Goal: Consume media (video, audio): Consume media (video, audio)

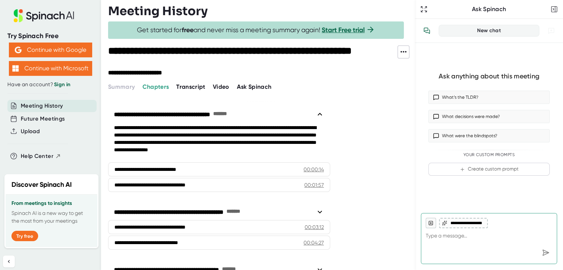
scroll to position [3, 0]
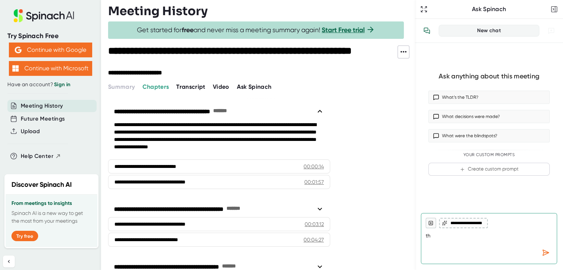
type textarea "t"
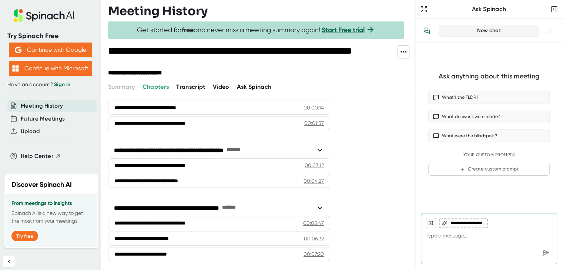
scroll to position [61, 0]
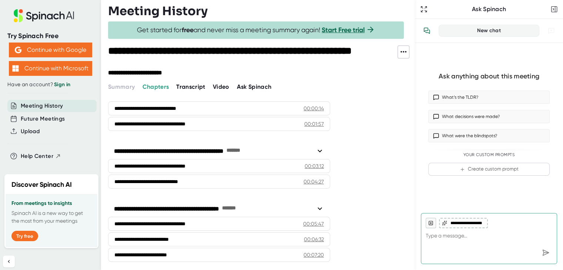
click at [221, 90] on span "Video" at bounding box center [221, 86] width 17 height 7
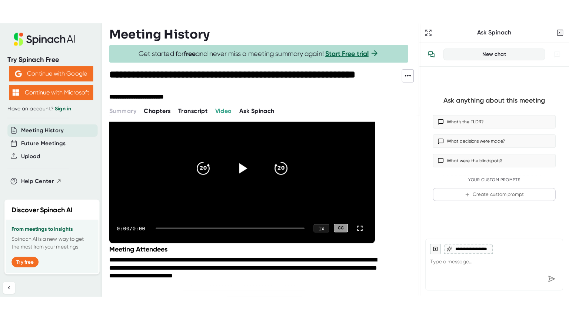
scroll to position [109, 0]
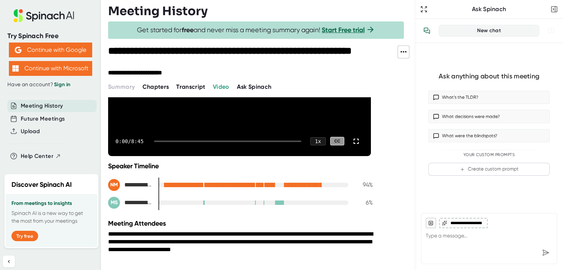
click at [190, 109] on video at bounding box center [239, 82] width 263 height 148
click at [356, 143] on icon at bounding box center [356, 141] width 9 height 9
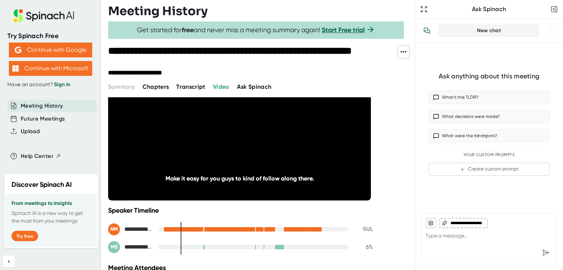
scroll to position [64, 0]
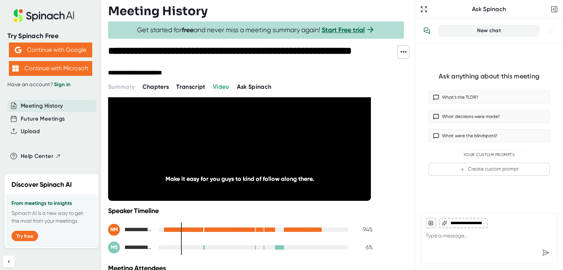
click at [197, 228] on div at bounding box center [195, 229] width 4 height 5
click at [317, 225] on div "**********" at bounding box center [240, 230] width 265 height 12
click at [318, 228] on div at bounding box center [319, 229] width 2 height 5
click at [320, 228] on div at bounding box center [321, 229] width 2 height 5
click at [323, 228] on div at bounding box center [253, 230] width 190 height 4
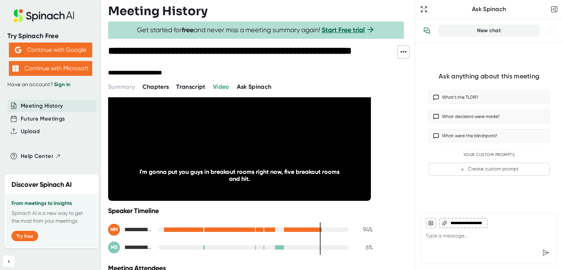
click at [323, 228] on div at bounding box center [253, 230] width 190 height 4
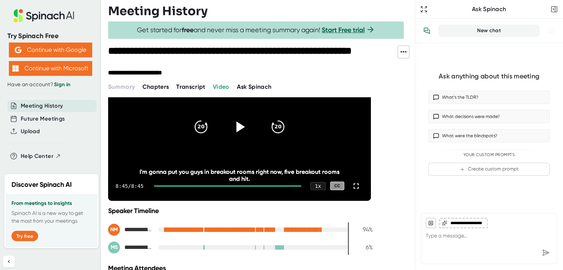
click at [235, 134] on icon at bounding box center [239, 126] width 19 height 19
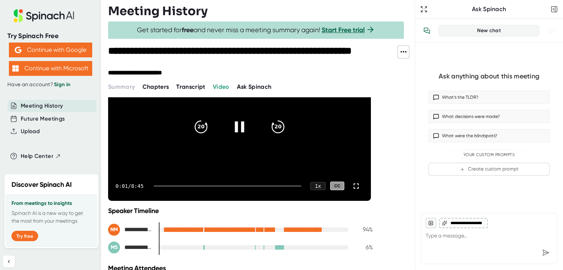
click at [240, 126] on icon at bounding box center [239, 126] width 19 height 19
click at [187, 87] on span "Transcript" at bounding box center [190, 86] width 29 height 7
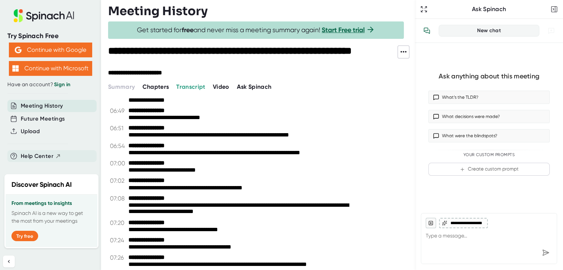
scroll to position [3, 0]
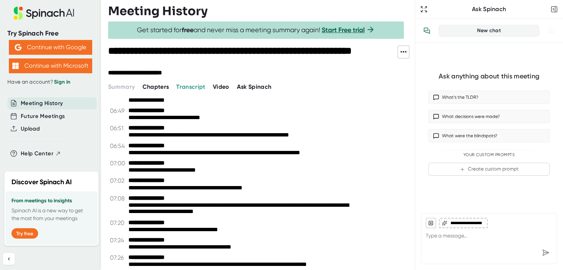
click at [221, 85] on span "Video" at bounding box center [221, 86] width 17 height 7
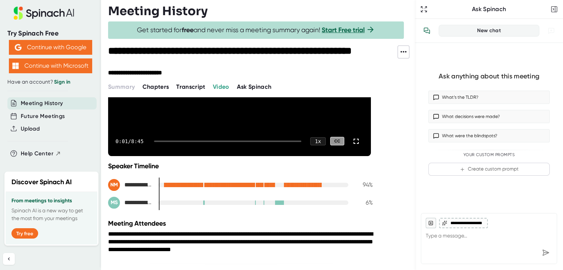
click at [157, 88] on span "Chapters" at bounding box center [155, 86] width 27 height 7
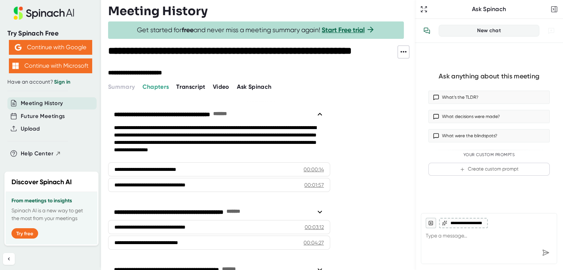
scroll to position [62, 0]
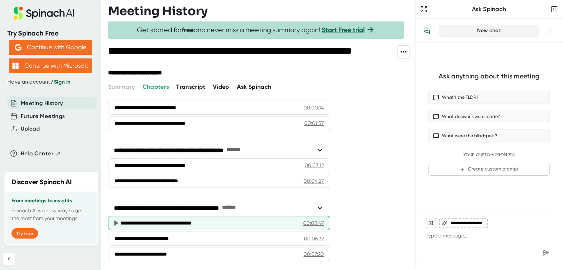
click at [175, 222] on div "**********" at bounding box center [209, 223] width 178 height 7
click at [117, 221] on icon at bounding box center [116, 223] width 4 height 5
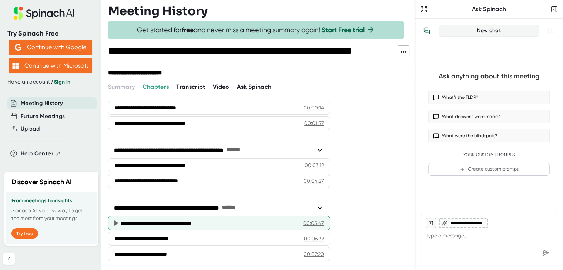
click at [307, 220] on div "00:05:47" at bounding box center [313, 223] width 21 height 7
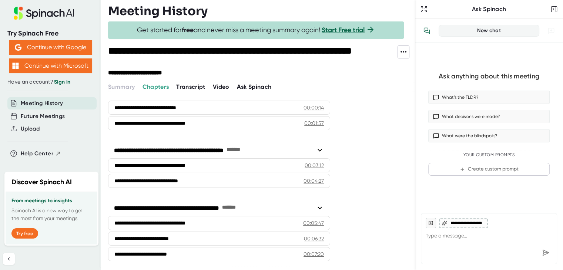
drag, startPoint x: 211, startPoint y: 90, endPoint x: 221, endPoint y: 87, distance: 9.8
click at [221, 87] on div "Summary Chapters Transcript Video Ask Spinach" at bounding box center [261, 87] width 307 height 9
click at [221, 87] on span "Video" at bounding box center [221, 86] width 17 height 7
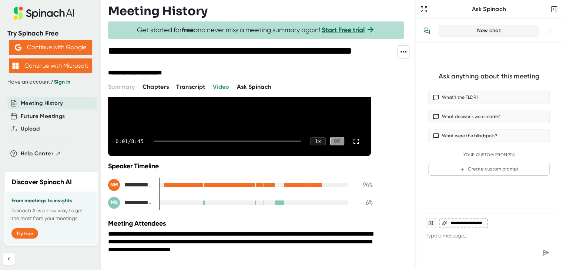
click at [209, 141] on div at bounding box center [227, 141] width 147 height 1
click at [222, 141] on div at bounding box center [227, 141] width 147 height 1
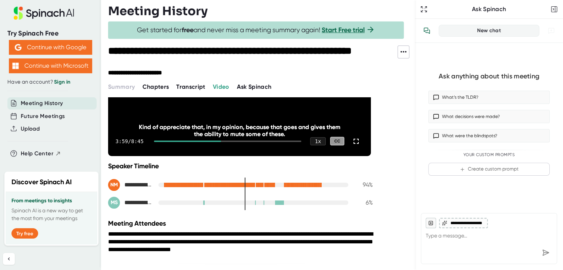
click at [231, 141] on div at bounding box center [227, 141] width 147 height 1
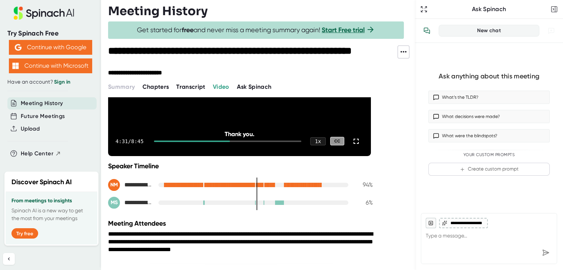
click at [241, 139] on div "4:31 / 8:45 1 x CC" at bounding box center [239, 142] width 263 height 30
click at [244, 141] on div at bounding box center [227, 141] width 147 height 1
click at [253, 139] on div "5:19 / 8:45 1 x CC" at bounding box center [239, 142] width 263 height 30
click at [254, 141] on div at bounding box center [227, 141] width 147 height 1
click at [241, 141] on div at bounding box center [203, 141] width 99 height 1
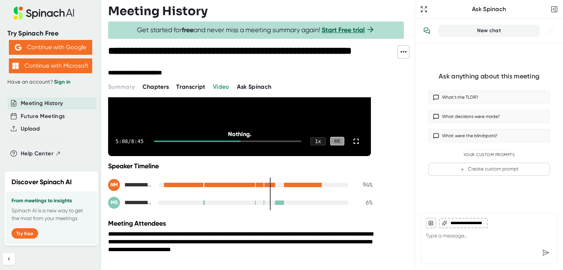
click at [252, 118] on video at bounding box center [239, 82] width 263 height 148
click at [244, 141] on div at bounding box center [227, 141] width 147 height 1
click at [248, 141] on div "5:21 / 8:45 1 x CC" at bounding box center [239, 142] width 263 height 30
click at [248, 141] on div at bounding box center [227, 141] width 147 height 1
click at [250, 141] on div at bounding box center [227, 141] width 147 height 1
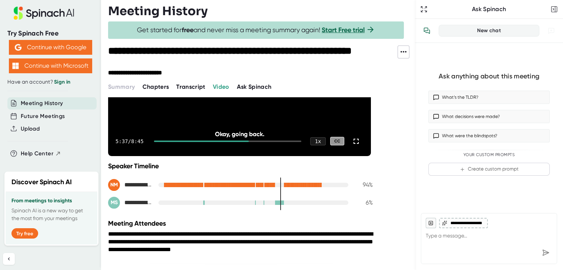
scroll to position [51, 0]
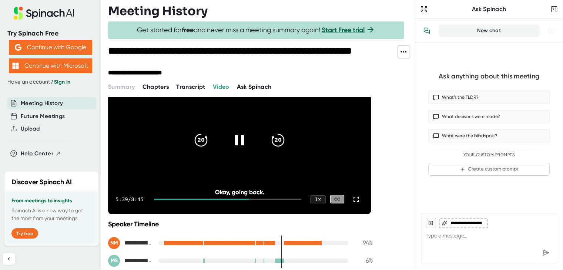
click at [250, 140] on div at bounding box center [240, 140] width 30 height 30
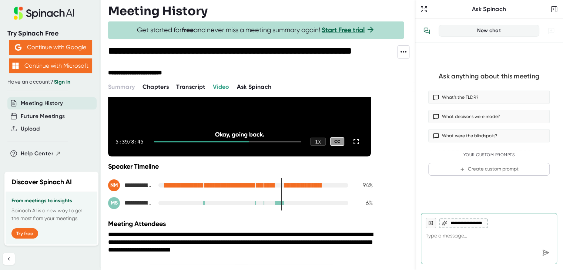
scroll to position [109, 0]
